Goal: Browse casually

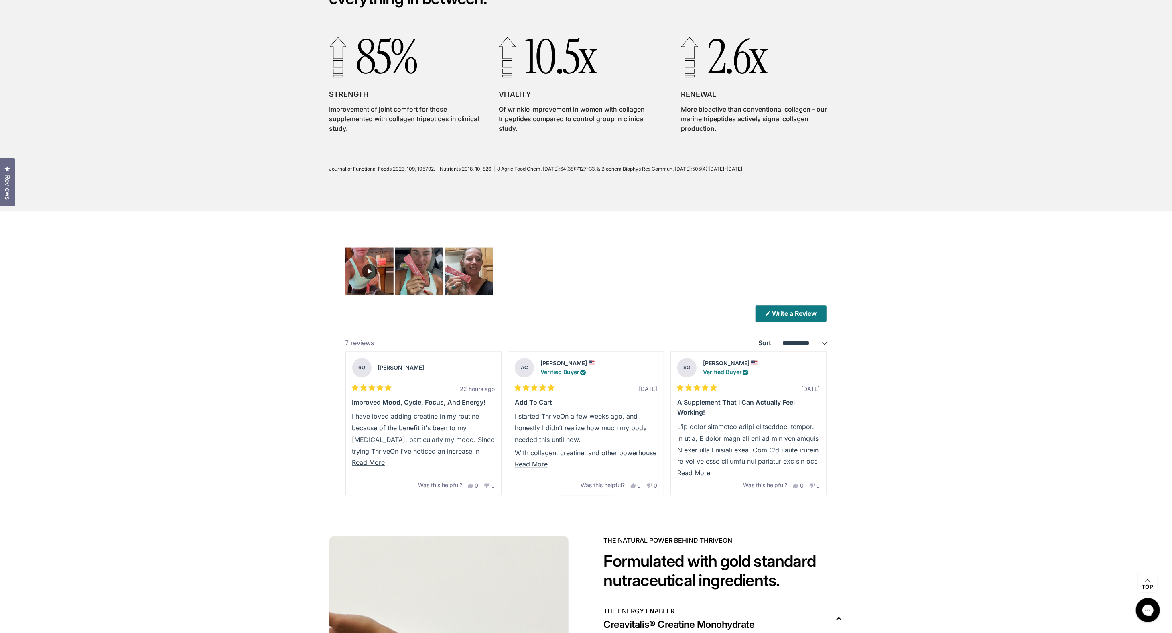
scroll to position [2349, 0]
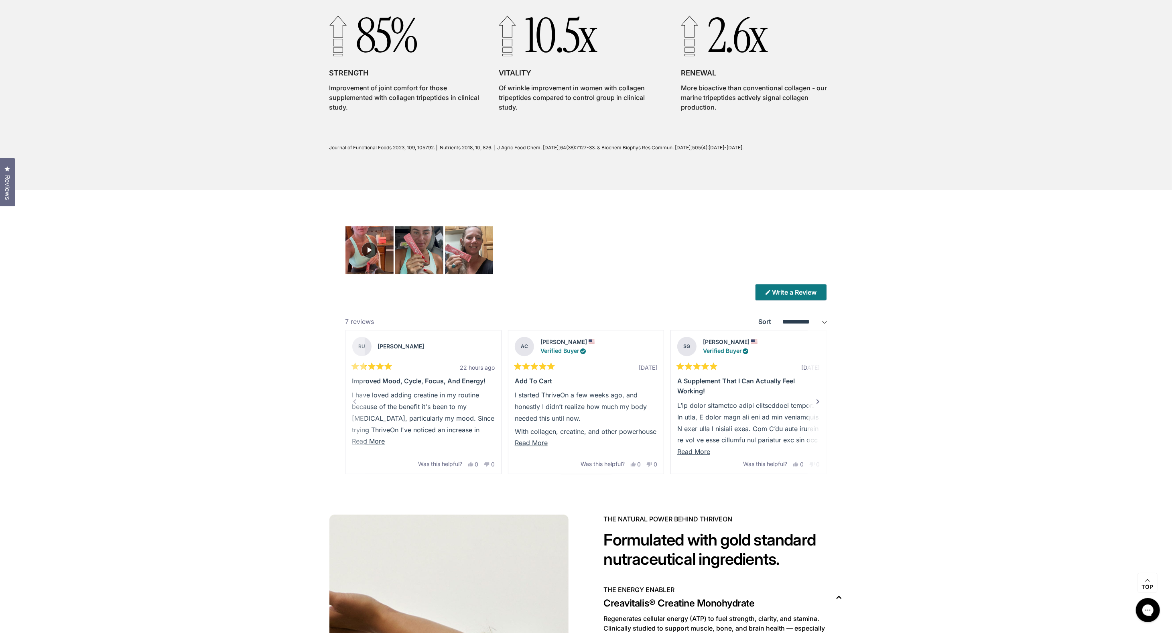
click at [817, 399] on div "Next" at bounding box center [818, 402] width 10 height 10
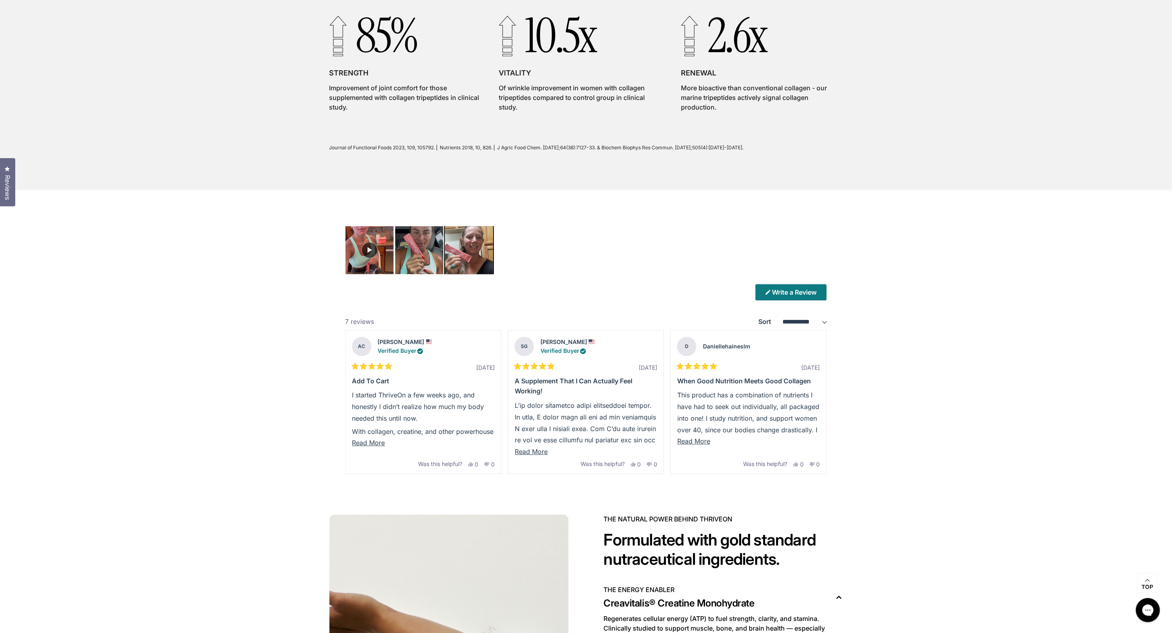
click at [476, 241] on img "Carousel of customer-uploaded media. Press left and right arrows to navigate. P…" at bounding box center [469, 250] width 51 height 51
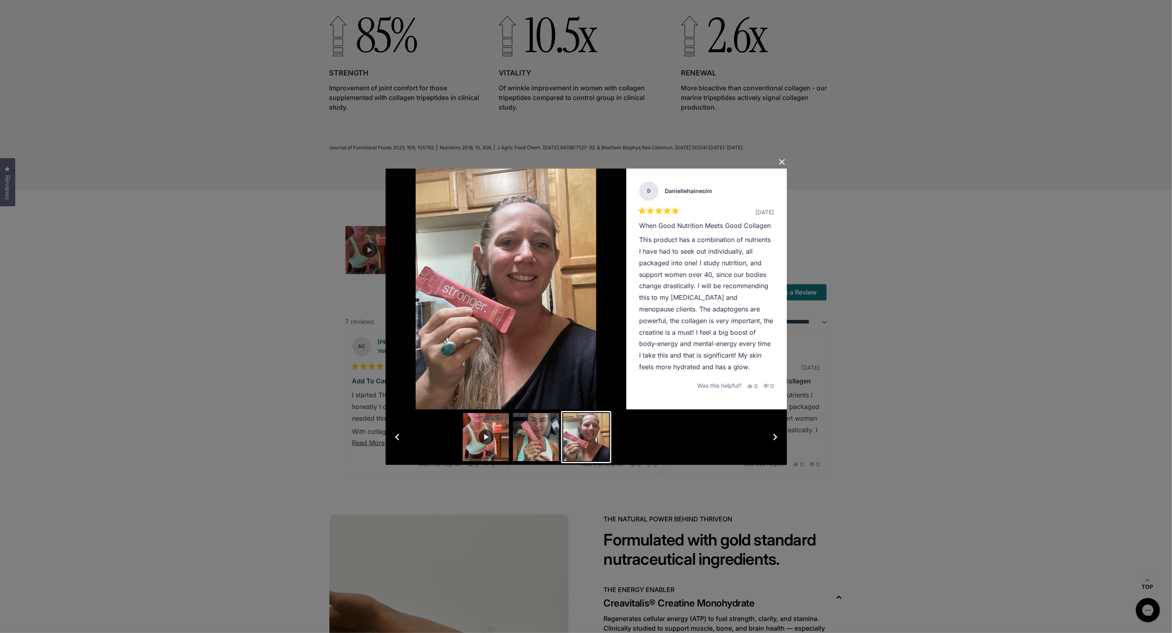
click at [533, 450] on button "Slide 2" at bounding box center [536, 437] width 50 height 52
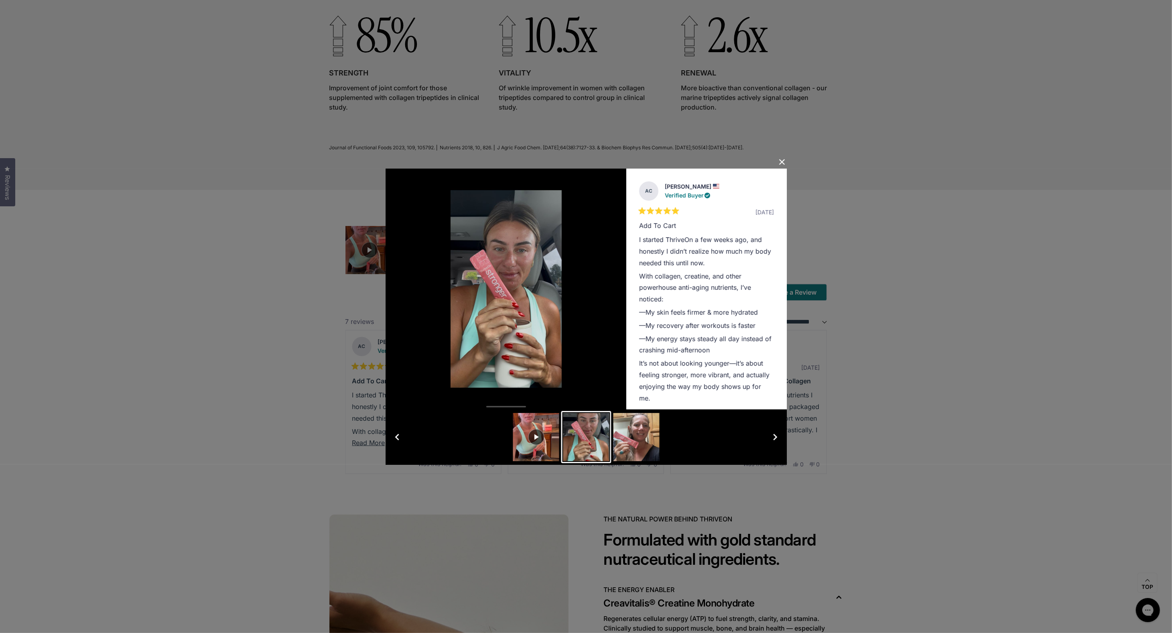
click at [781, 159] on button "Close Dialog" at bounding box center [782, 162] width 13 height 13
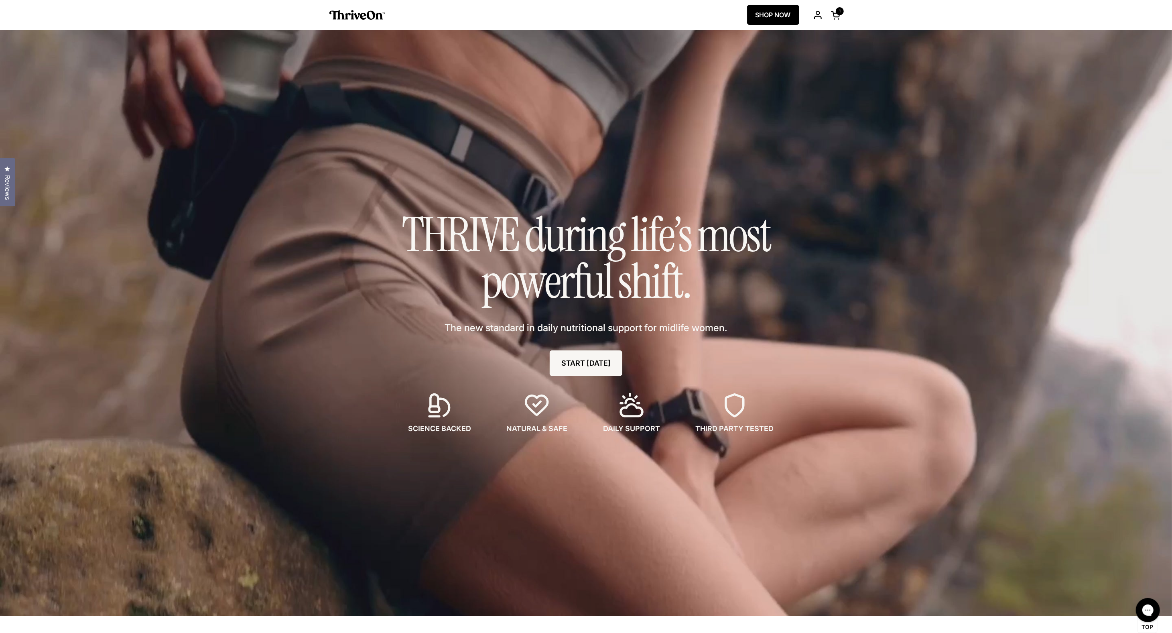
scroll to position [0, 0]
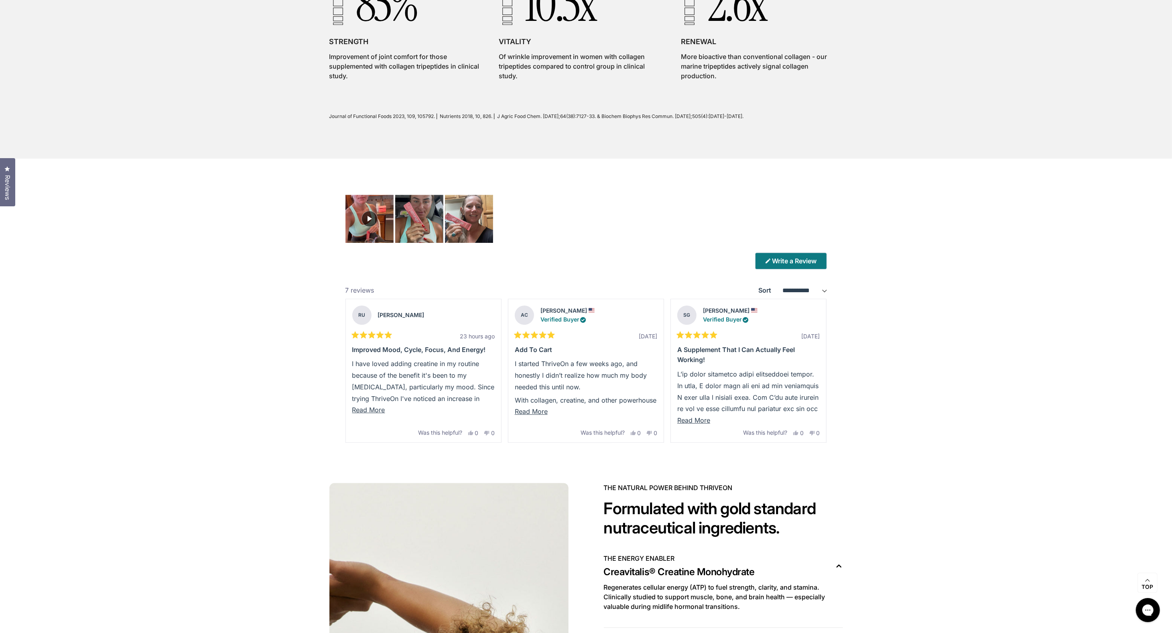
scroll to position [2414, 0]
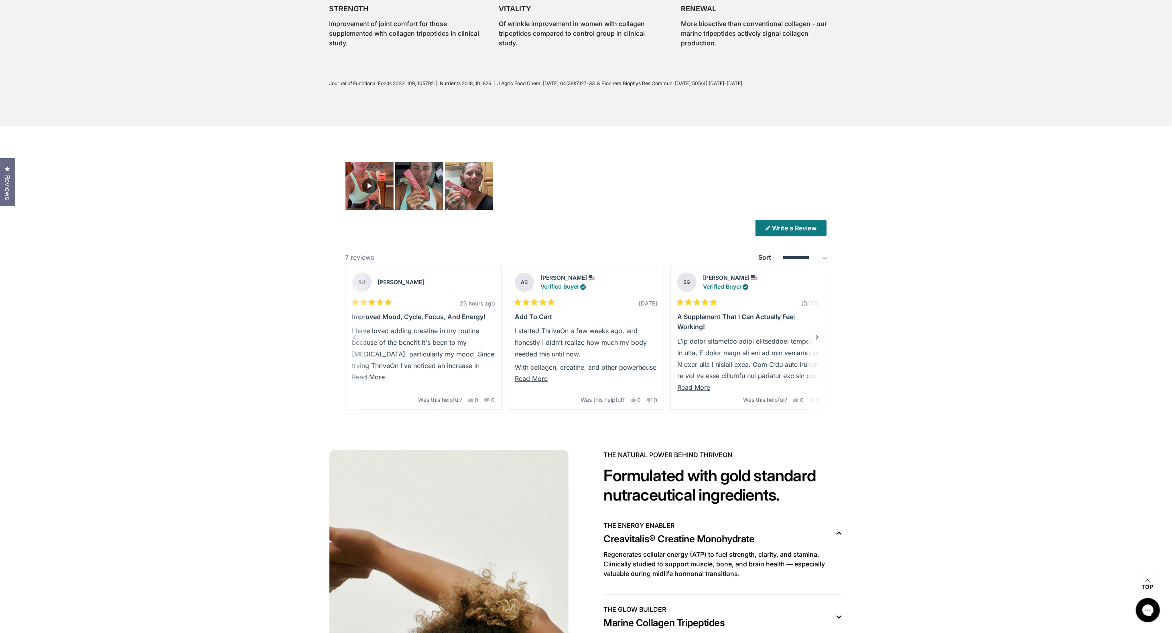
click at [360, 375] on span "Read More" at bounding box center [368, 377] width 33 height 8
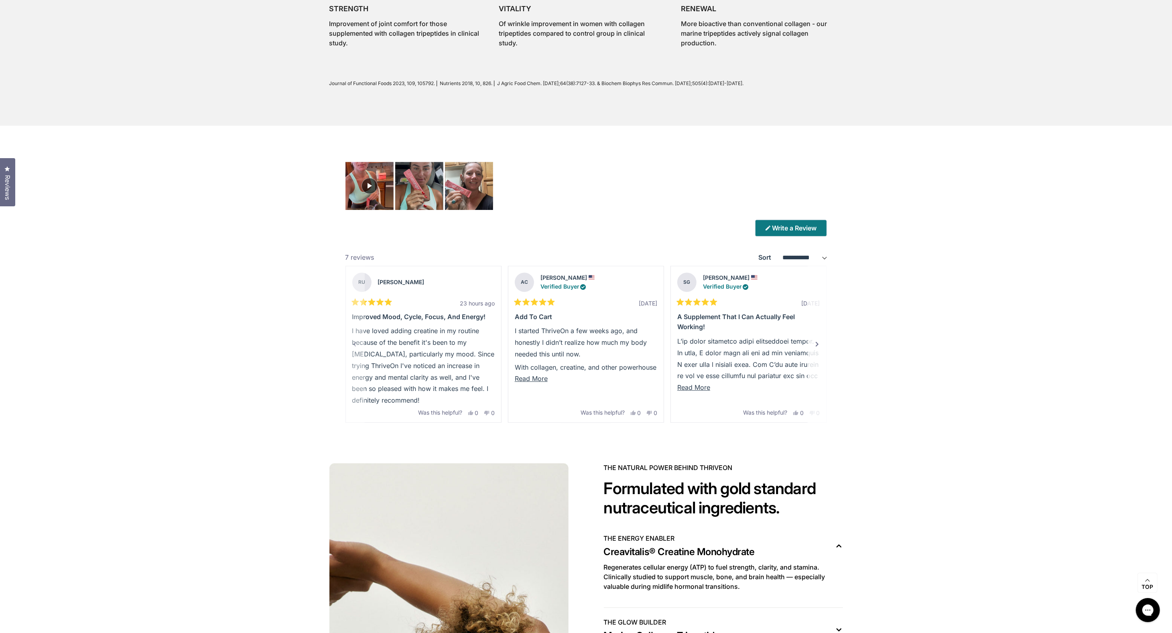
click at [525, 379] on span "Read More" at bounding box center [531, 378] width 33 height 8
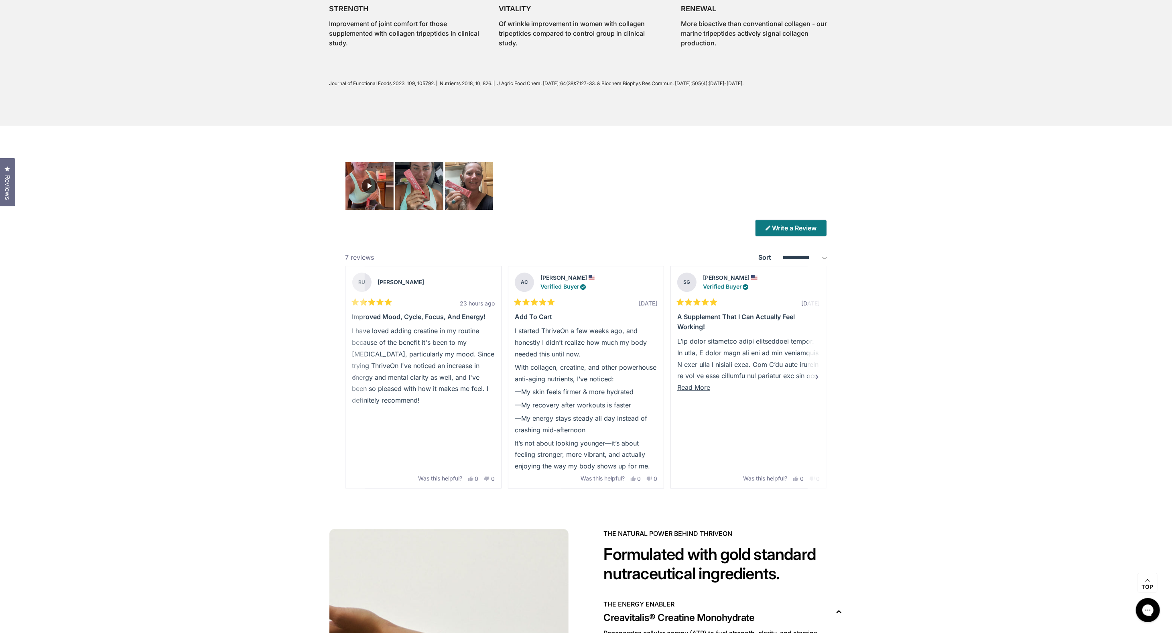
click at [695, 388] on span "Read More" at bounding box center [693, 387] width 33 height 8
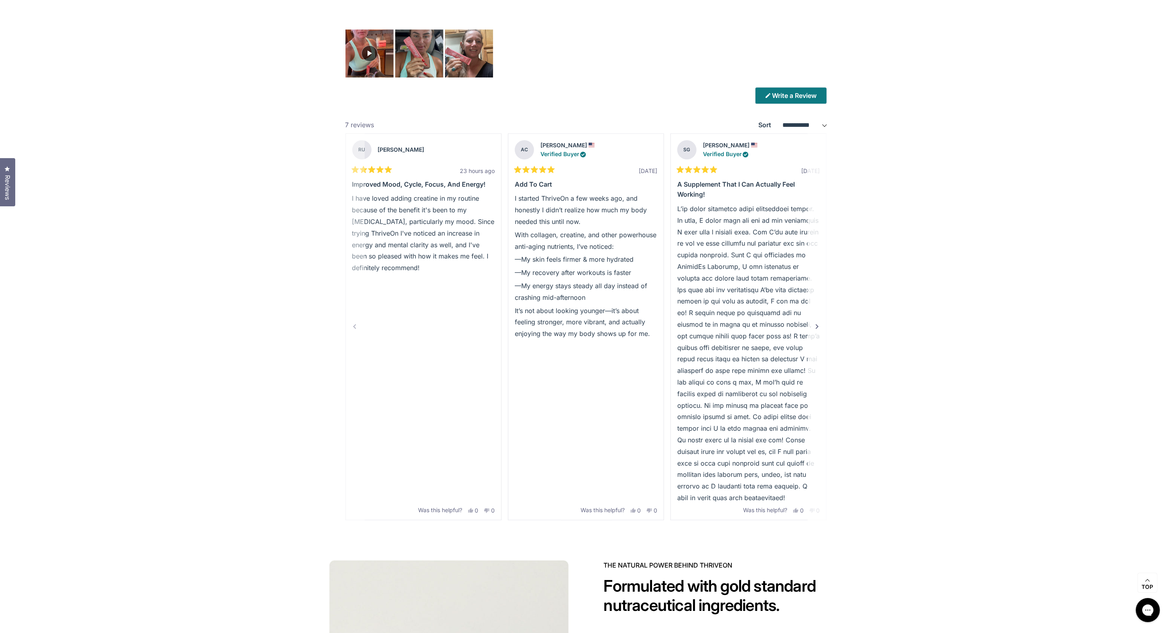
scroll to position [2541, 0]
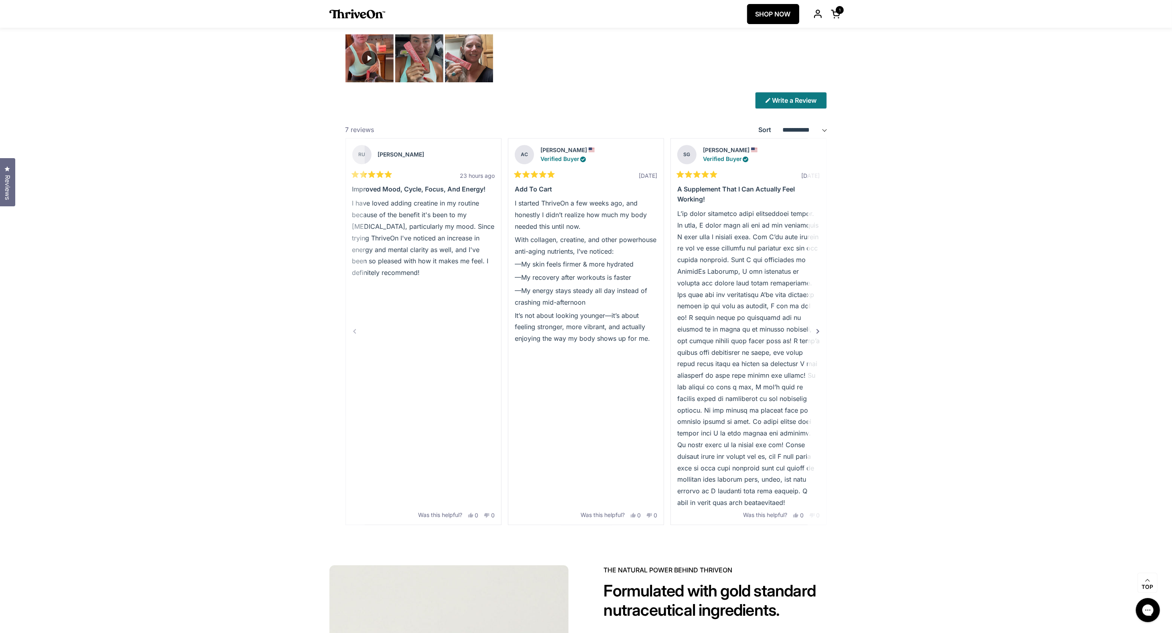
click at [820, 327] on div "Next" at bounding box center [818, 332] width 10 height 10
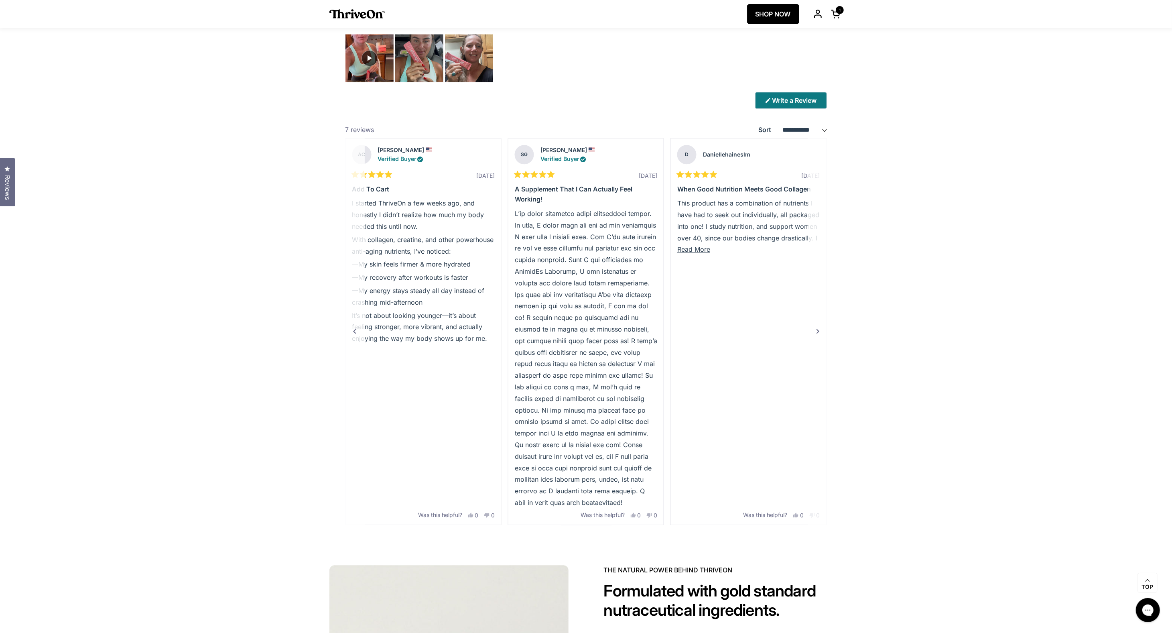
click at [820, 327] on div "Next" at bounding box center [818, 332] width 10 height 10
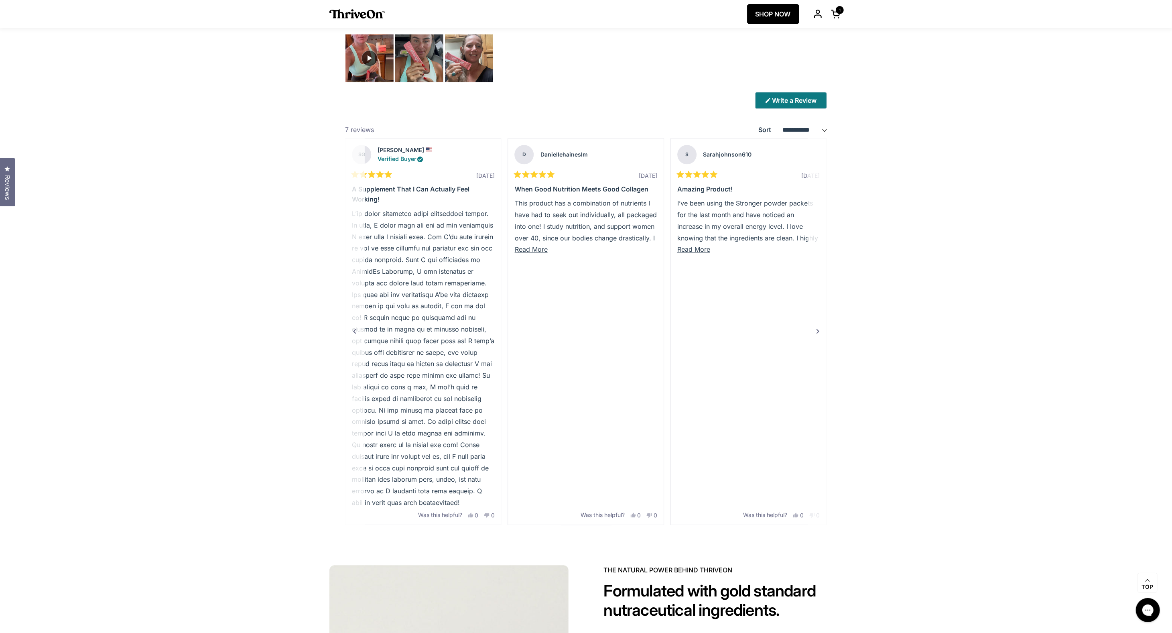
click at [820, 327] on div "Next" at bounding box center [818, 332] width 10 height 10
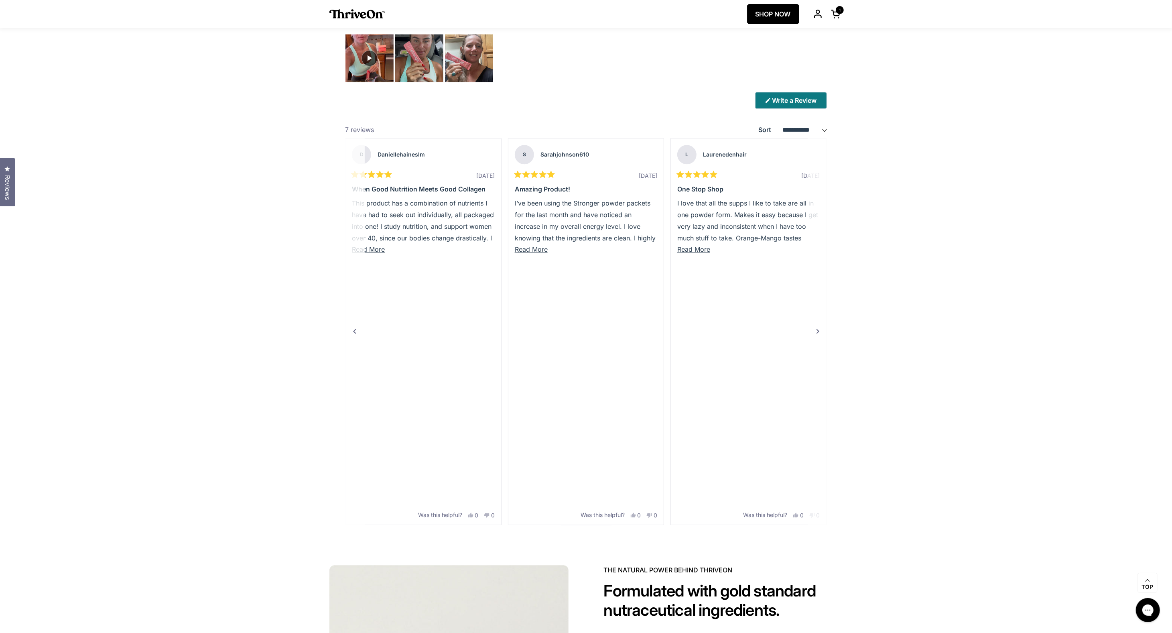
click at [820, 327] on div "Next" at bounding box center [818, 332] width 10 height 10
click at [820, 325] on div "Rated 5 out of 5 stars 1 month ago 5 Stars I'm 54 and a menopause nightmare (or…" at bounding box center [748, 331] width 155 height 386
click at [704, 246] on span "Read More" at bounding box center [693, 249] width 33 height 8
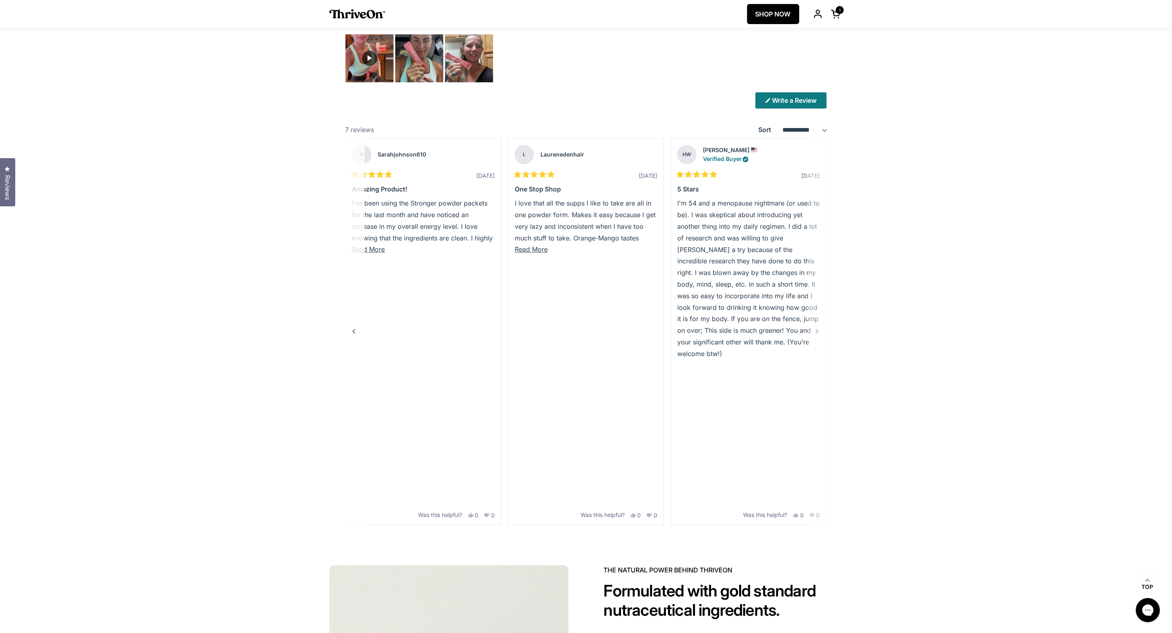
click at [357, 327] on div "Previous" at bounding box center [355, 332] width 10 height 10
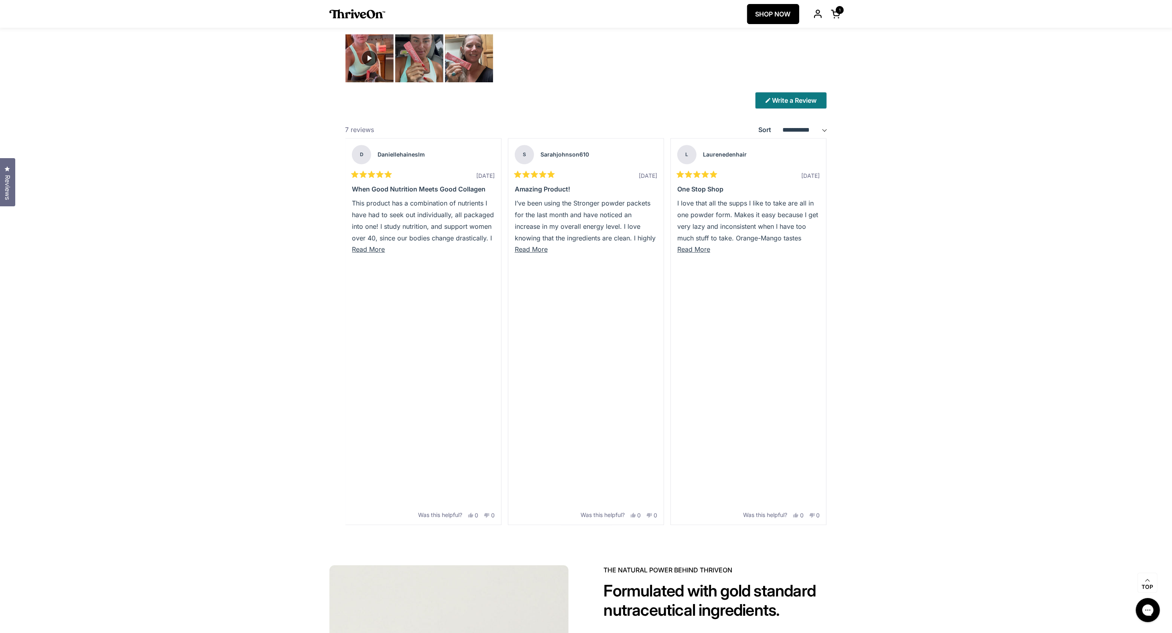
click at [320, 144] on div "**********" at bounding box center [586, 279] width 546 height 507
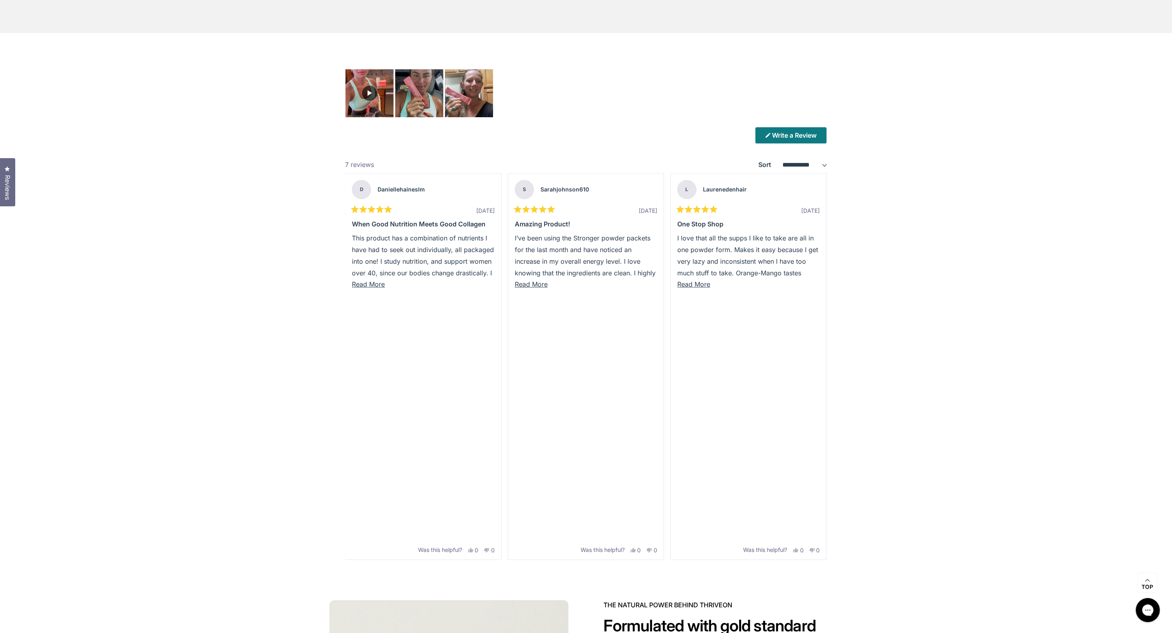
scroll to position [2505, 0]
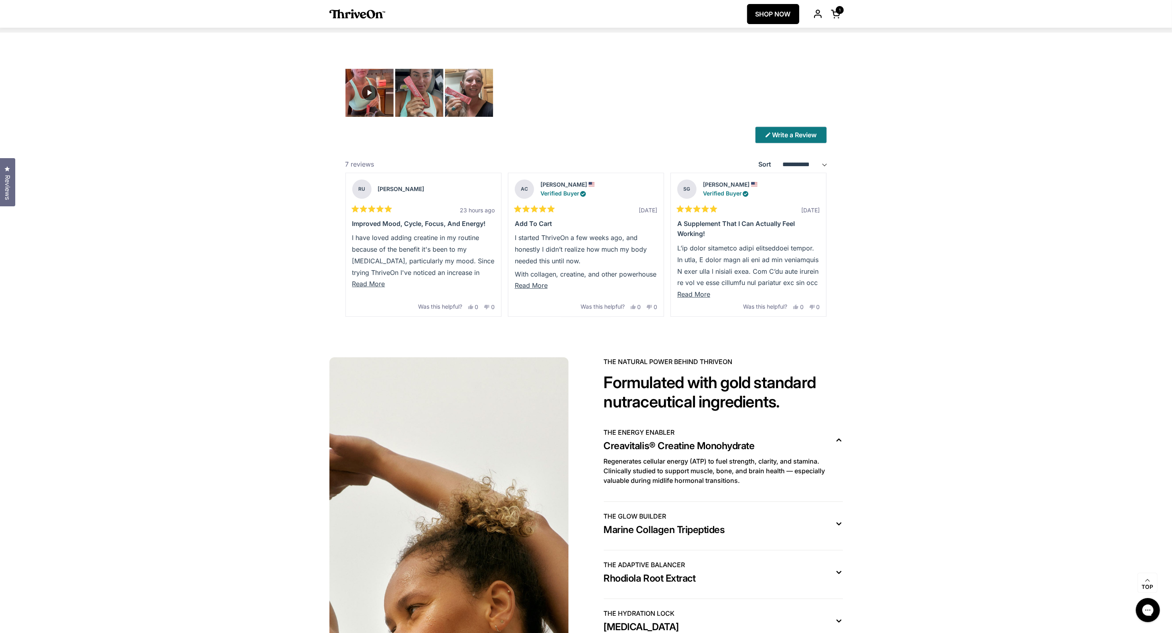
scroll to position [2502, 0]
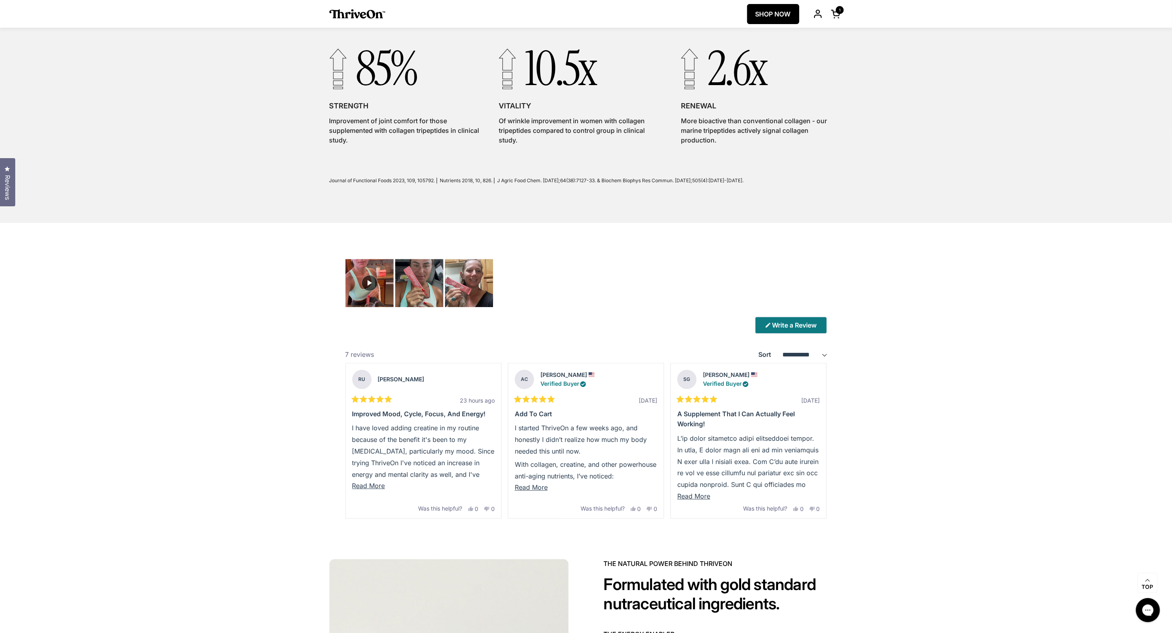
scroll to position [2317, 0]
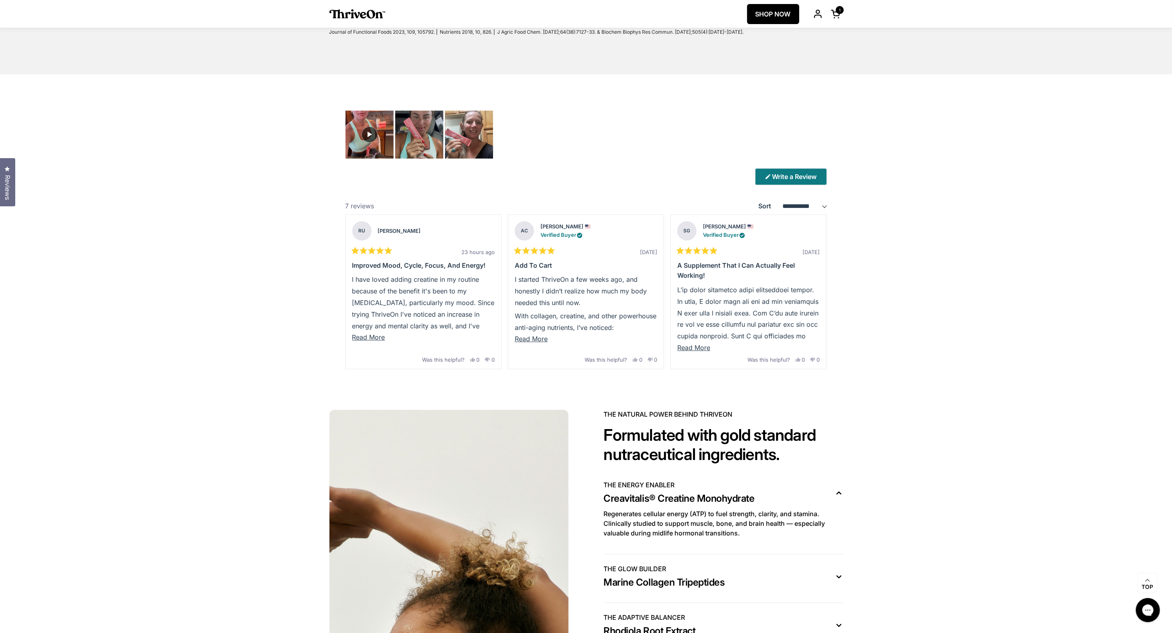
scroll to position [2465, 0]
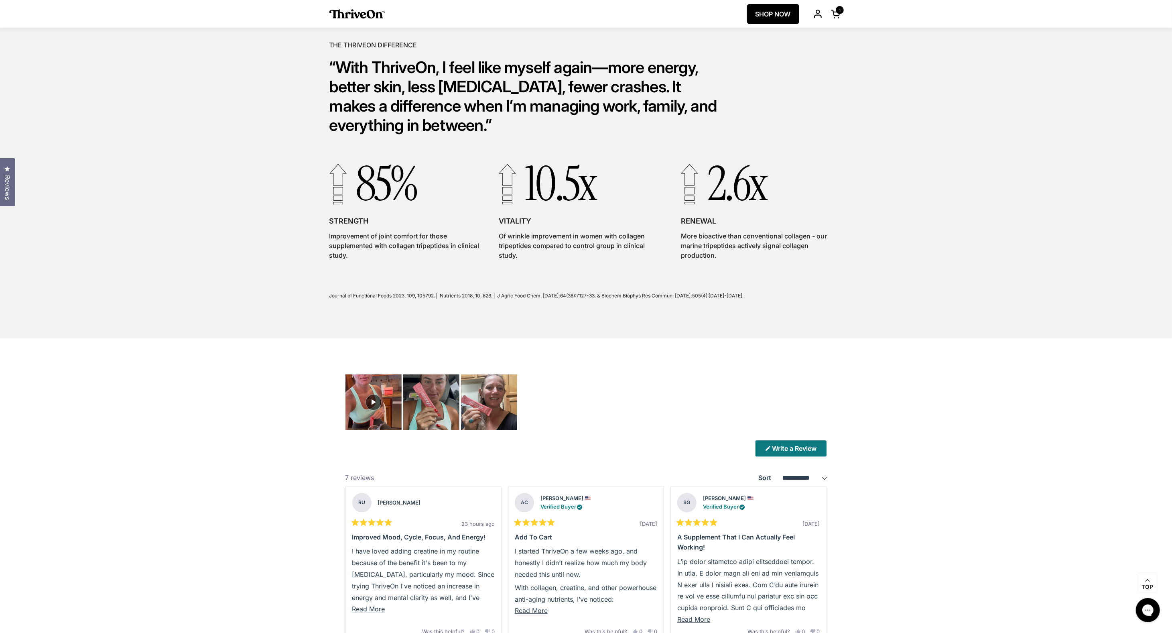
scroll to position [2172, 0]
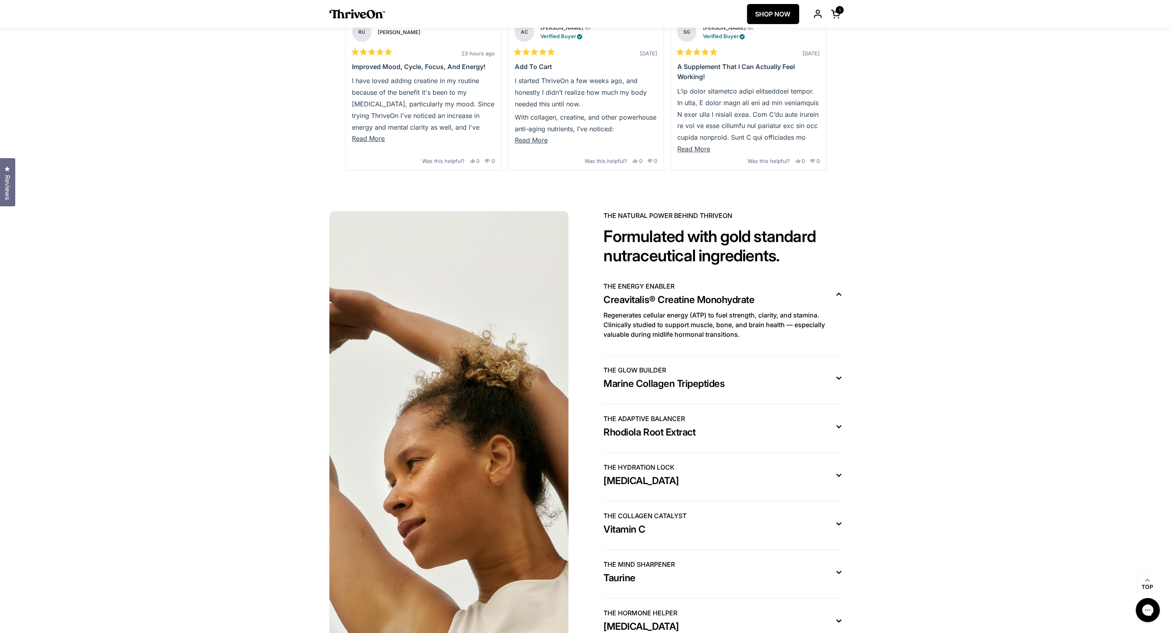
scroll to position [2682, 0]
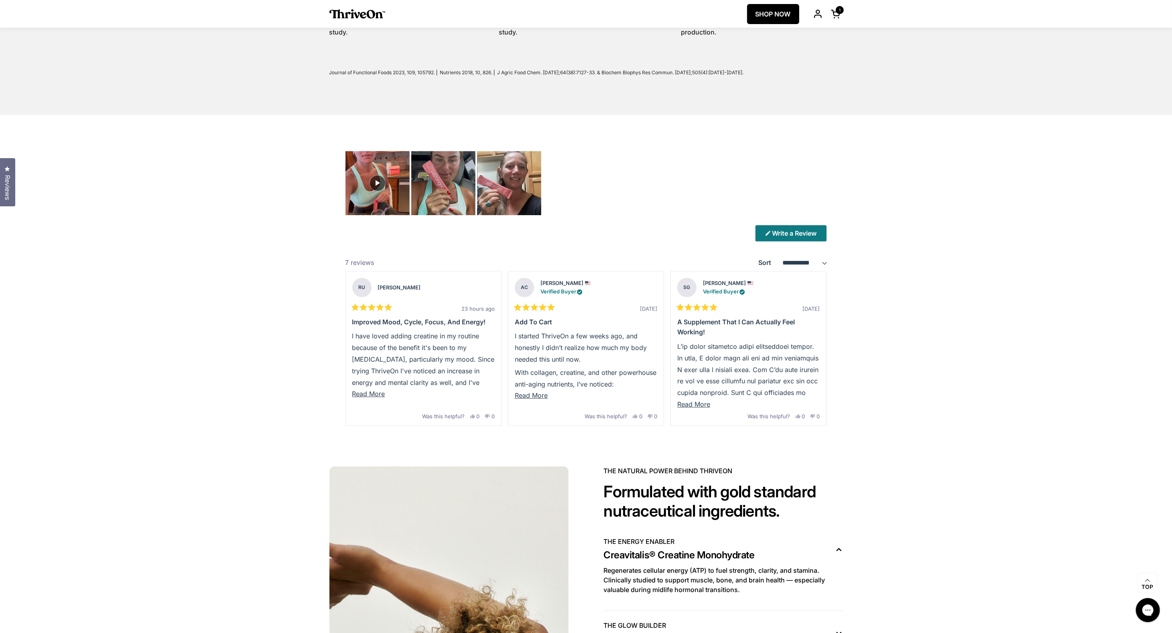
scroll to position [2424, 0]
click at [819, 352] on div "Next" at bounding box center [818, 349] width 12 height 12
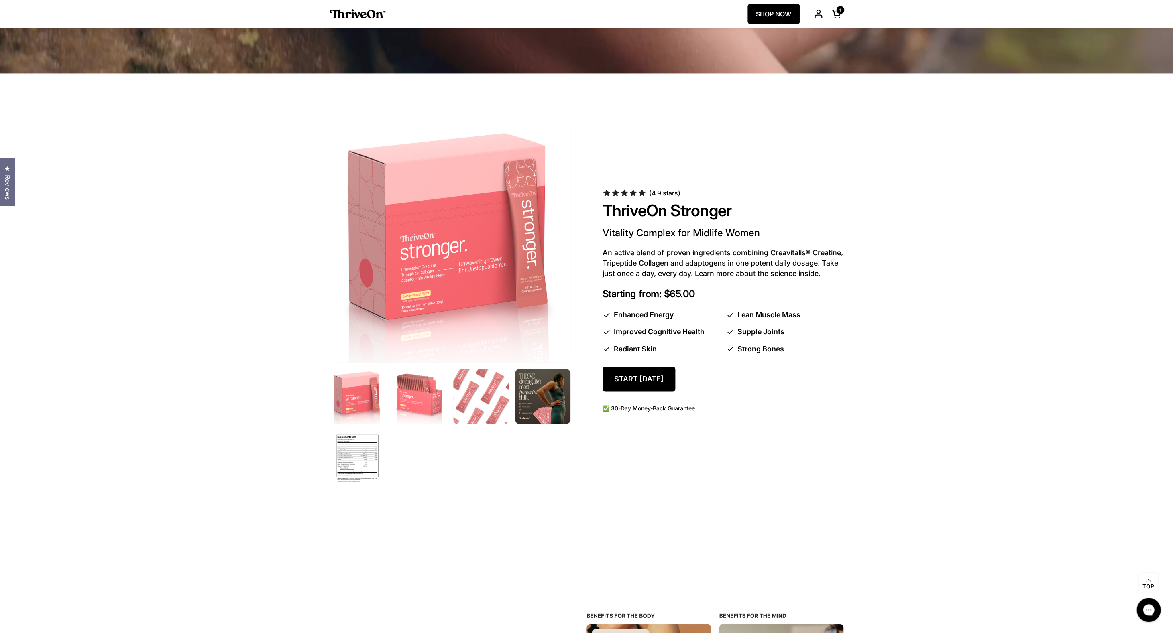
scroll to position [545, 0]
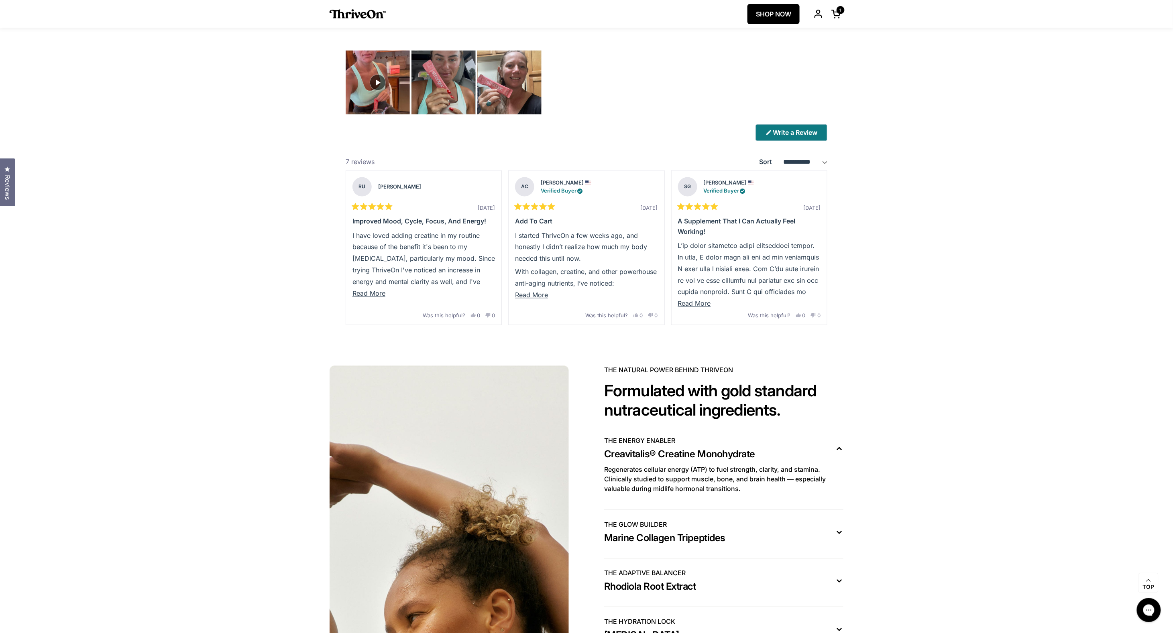
scroll to position [2464, 0]
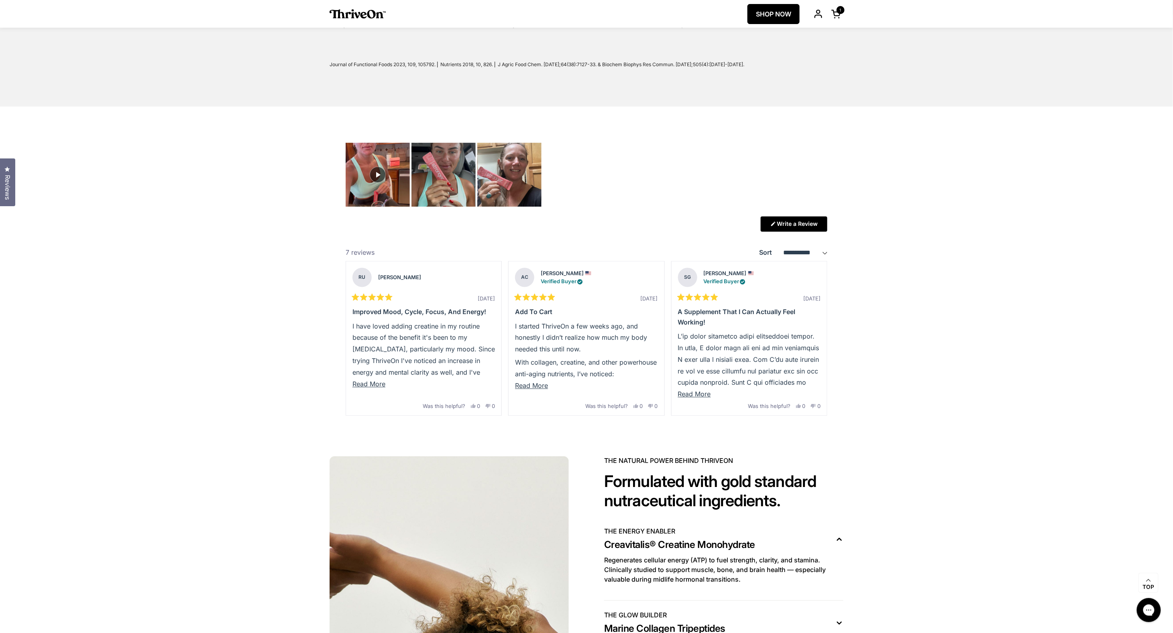
scroll to position [2433, 0]
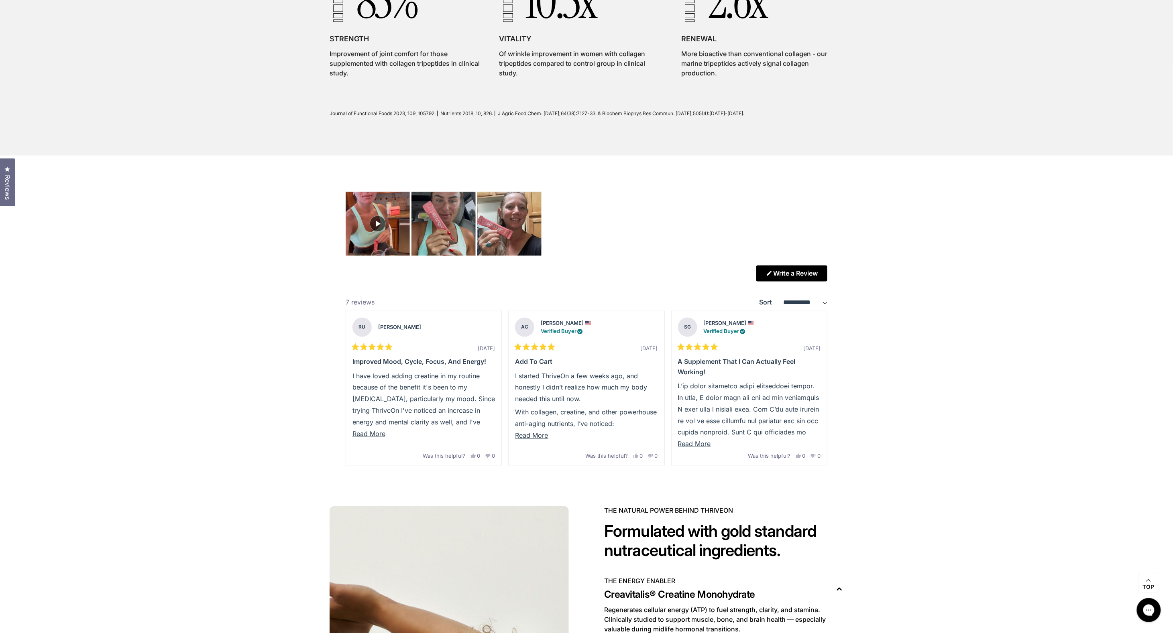
scroll to position [2391, 0]
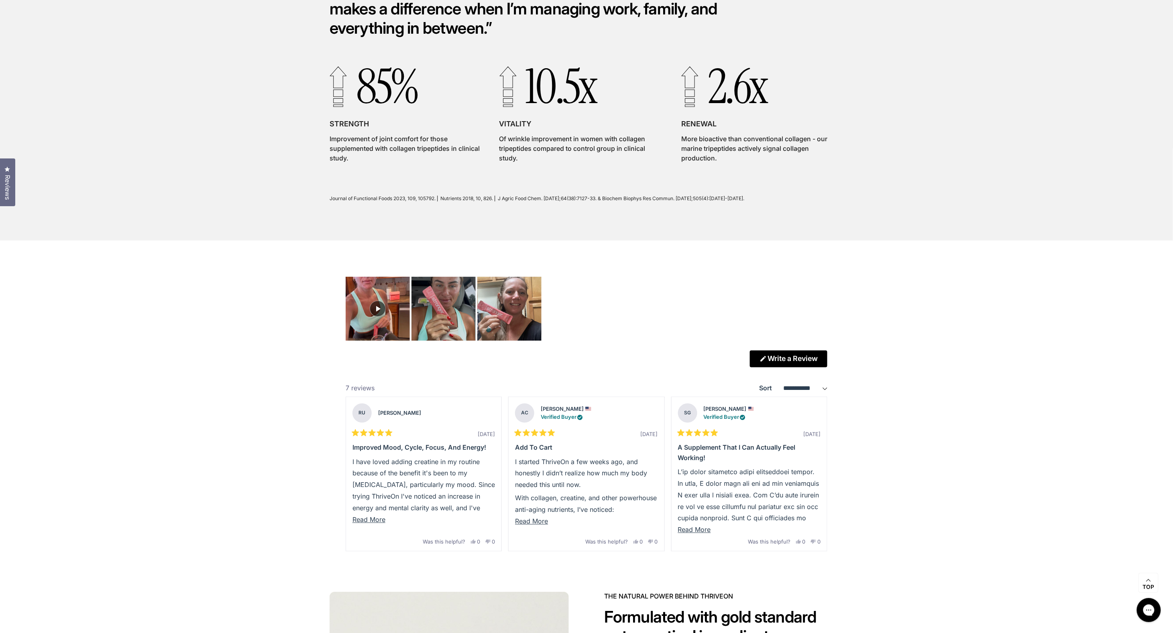
scroll to position [2302, 0]
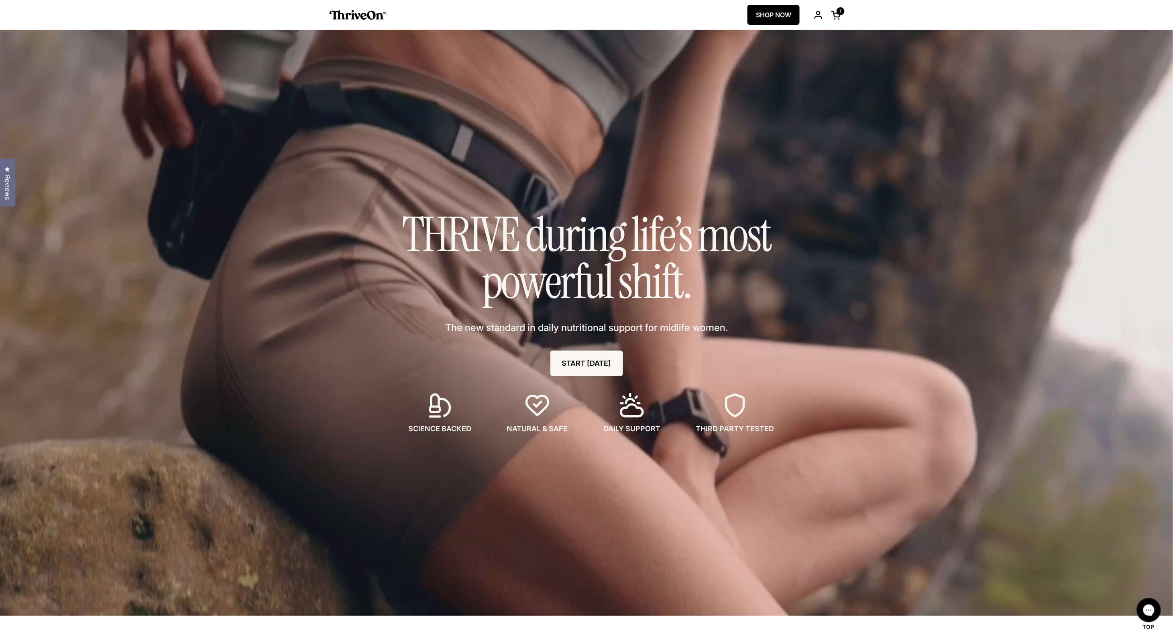
scroll to position [2302, 0]
